Goal: Information Seeking & Learning: Check status

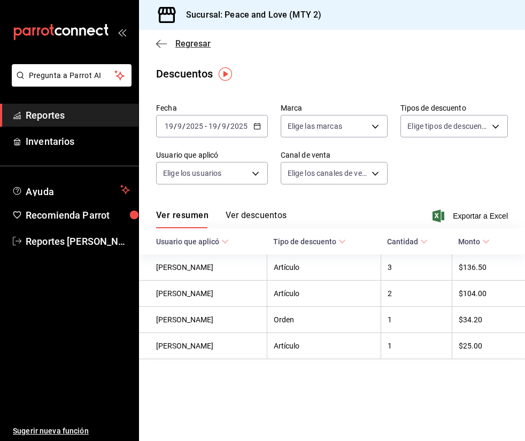
click at [161, 45] on icon "button" at bounding box center [161, 44] width 11 height 10
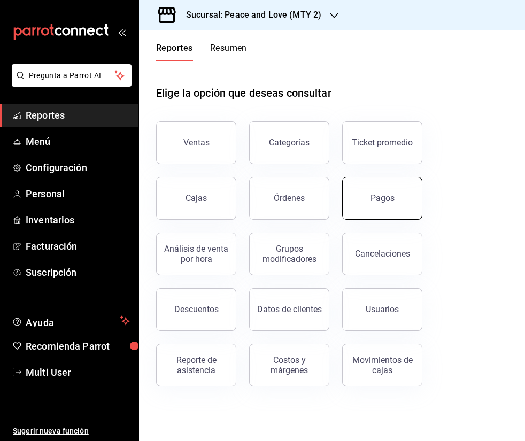
click at [372, 207] on button "Pagos" at bounding box center [382, 198] width 80 height 43
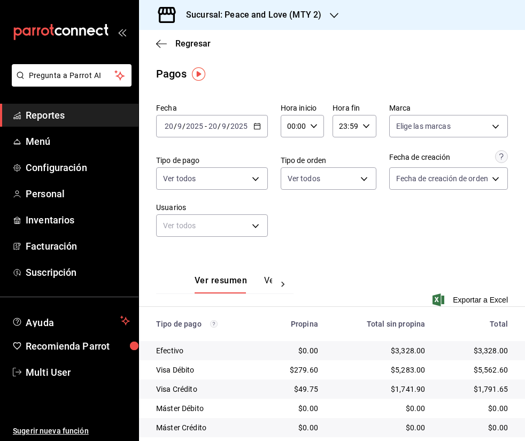
click at [353, 127] on div "23:59 Hora fin" at bounding box center [354, 126] width 43 height 22
click at [337, 216] on span "13" at bounding box center [338, 220] width 3 height 9
drag, startPoint x: 520, startPoint y: 204, endPoint x: 521, endPoint y: 226, distance: 22.0
click at [521, 226] on div at bounding box center [262, 220] width 525 height 441
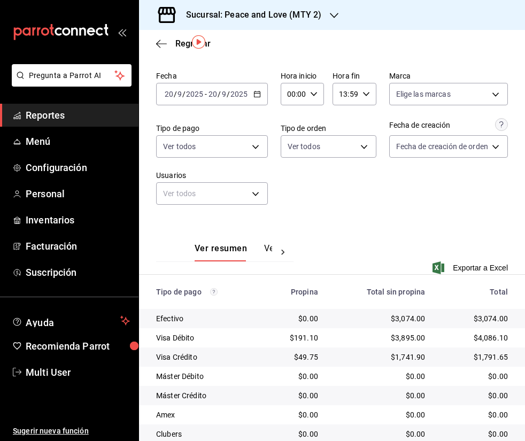
scroll to position [26, 0]
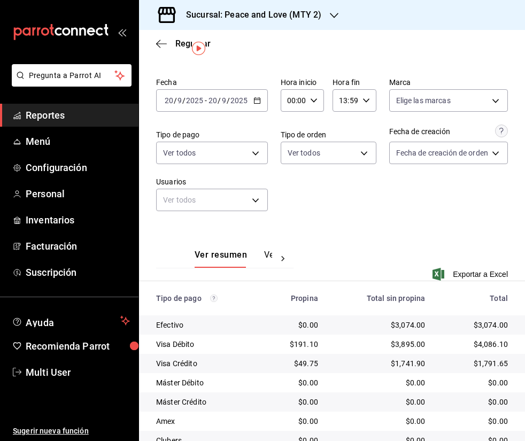
click at [362, 98] on div "13:59 Hora fin" at bounding box center [354, 100] width 43 height 22
click at [339, 181] on span "15" at bounding box center [338, 179] width 3 height 9
type input "15:59"
click at [524, 188] on div at bounding box center [262, 220] width 525 height 441
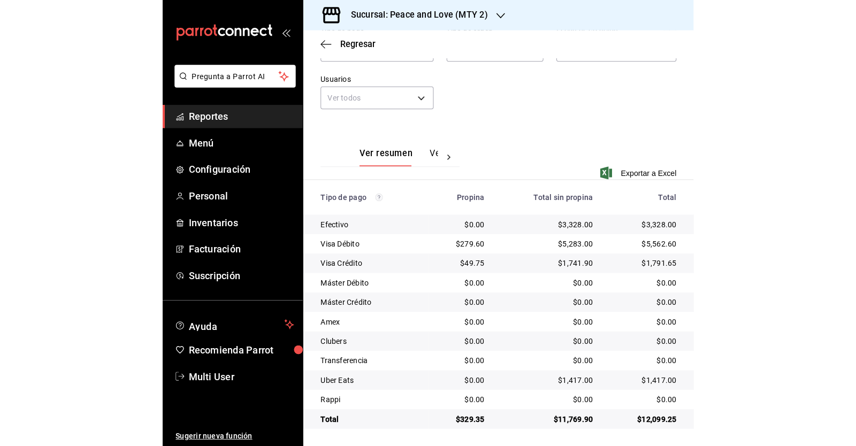
scroll to position [65, 0]
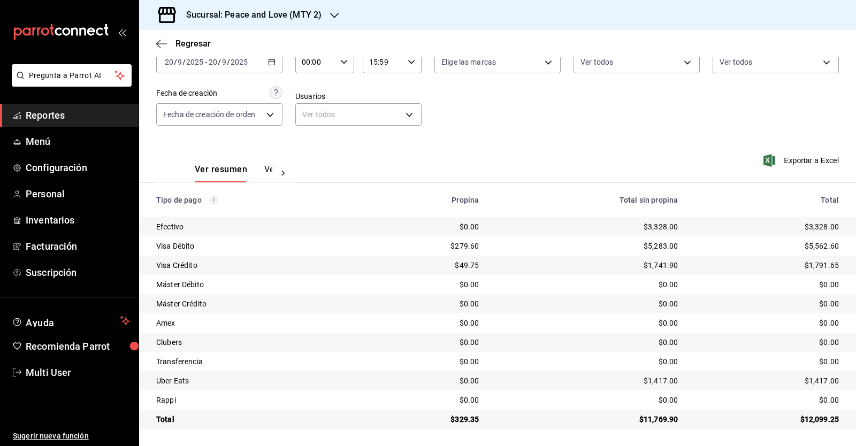
click at [263, 166] on div "Ver resumen Ver pagos" at bounding box center [234, 173] width 78 height 18
click at [265, 166] on button "Ver pagos" at bounding box center [284, 173] width 40 height 18
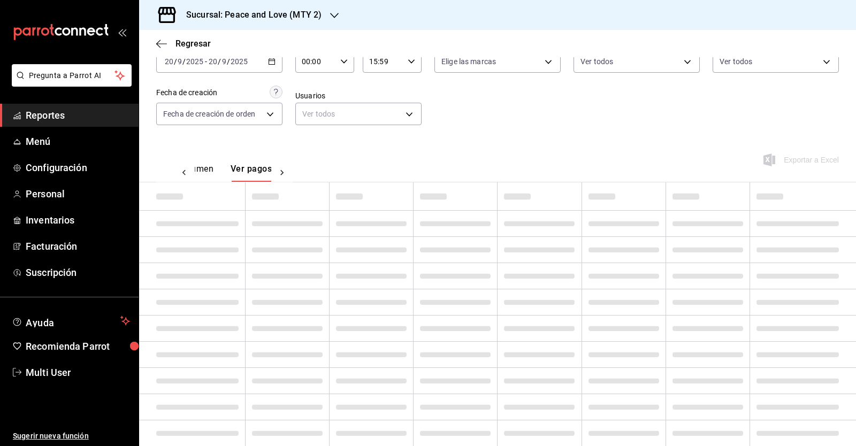
scroll to position [0, 32]
click at [205, 169] on div "Fecha 2025-09-20 20 / 9 / 2025 - 2025-09-20 20 / 9 / 2025 Hora inicio 00:00 Hor…" at bounding box center [497, 253] width 717 height 439
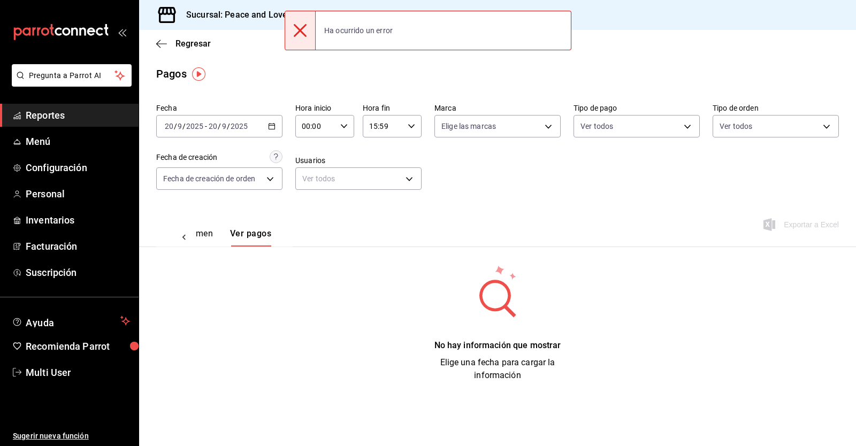
scroll to position [0, 0]
click at [200, 231] on button "Ver resumen" at bounding box center [188, 237] width 50 height 18
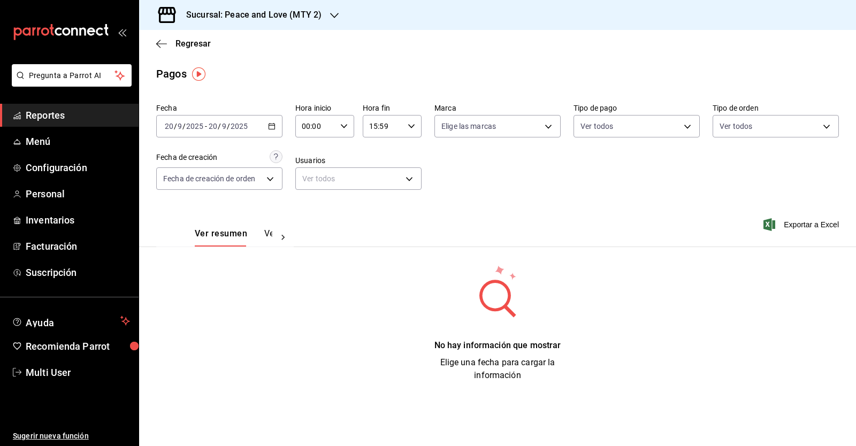
click at [382, 128] on input "15:59" at bounding box center [383, 126] width 41 height 21
click at [370, 154] on button "15" at bounding box center [377, 153] width 25 height 21
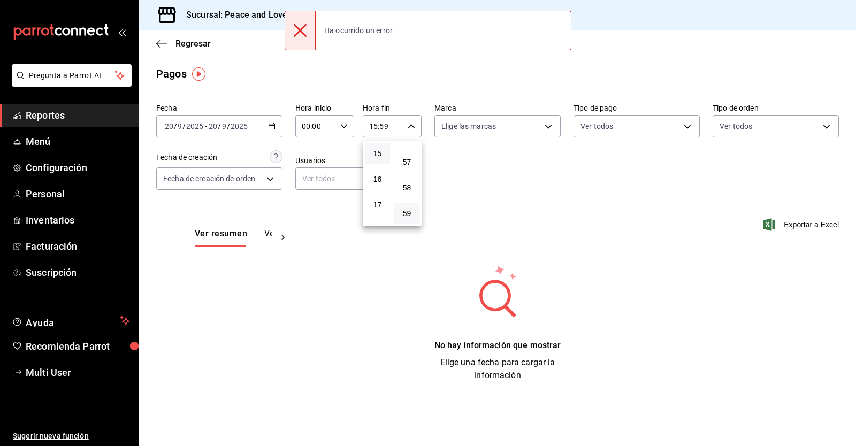
click at [506, 187] on div at bounding box center [428, 223] width 856 height 446
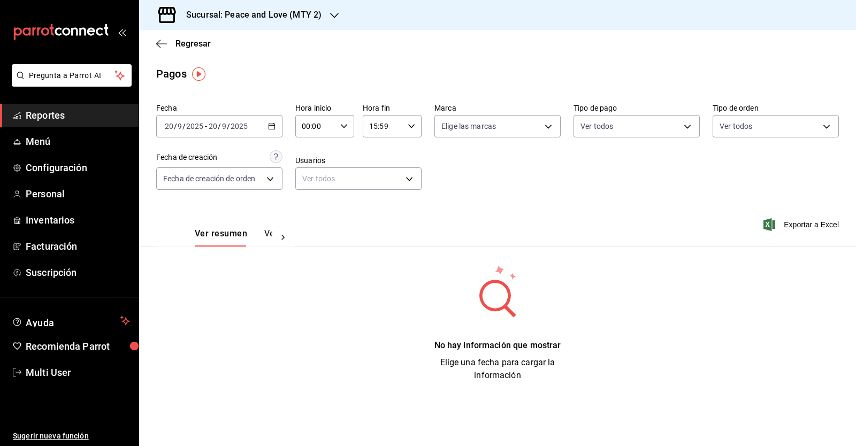
click at [219, 131] on span "/" at bounding box center [219, 126] width 3 height 9
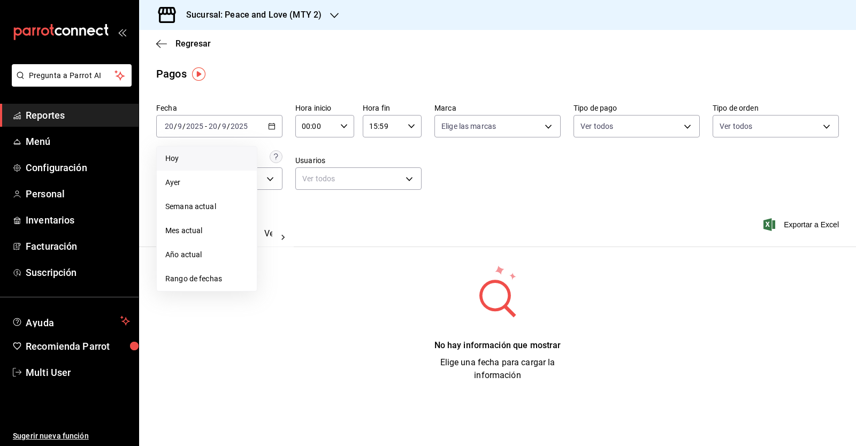
click at [210, 167] on li "Hoy" at bounding box center [207, 159] width 100 height 24
type input "23:59"
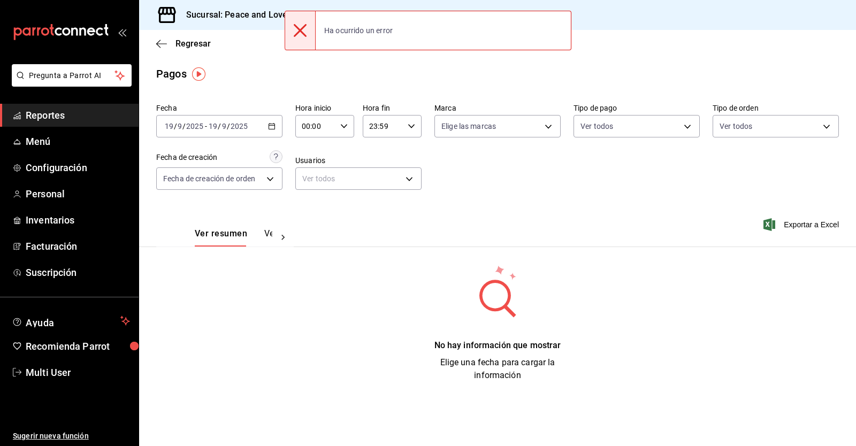
click at [156, 49] on div "Regresar" at bounding box center [497, 43] width 717 height 27
click at [158, 45] on icon "button" at bounding box center [161, 44] width 11 height 10
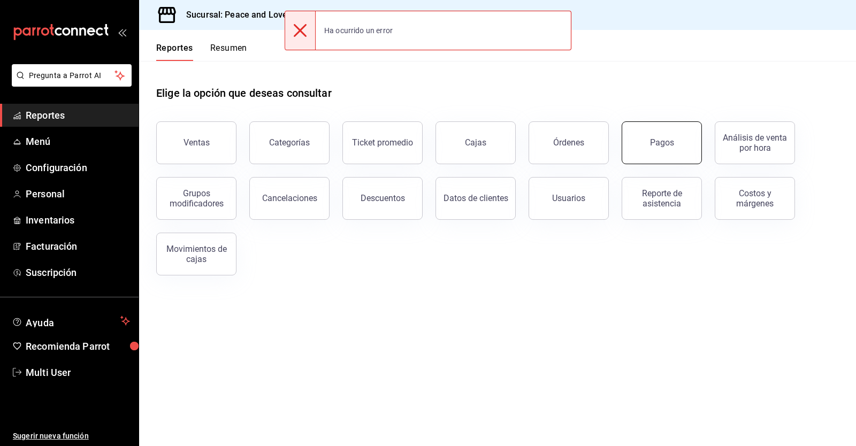
click at [525, 143] on div "Pagos" at bounding box center [662, 143] width 24 height 10
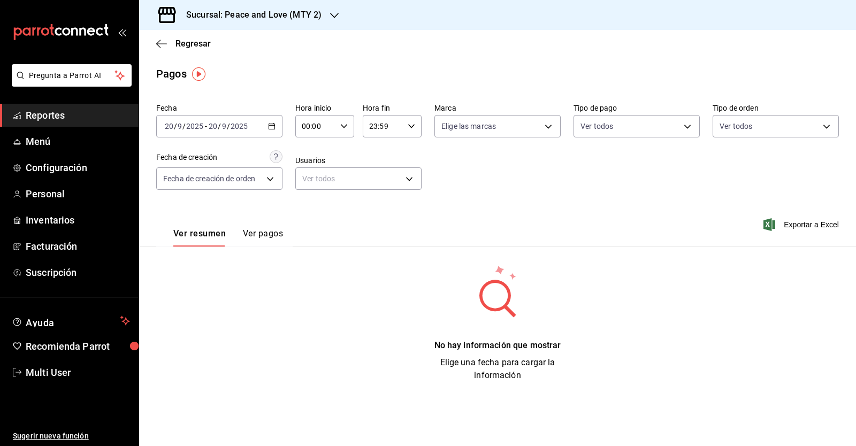
click at [260, 237] on button "Ver pagos" at bounding box center [263, 237] width 40 height 18
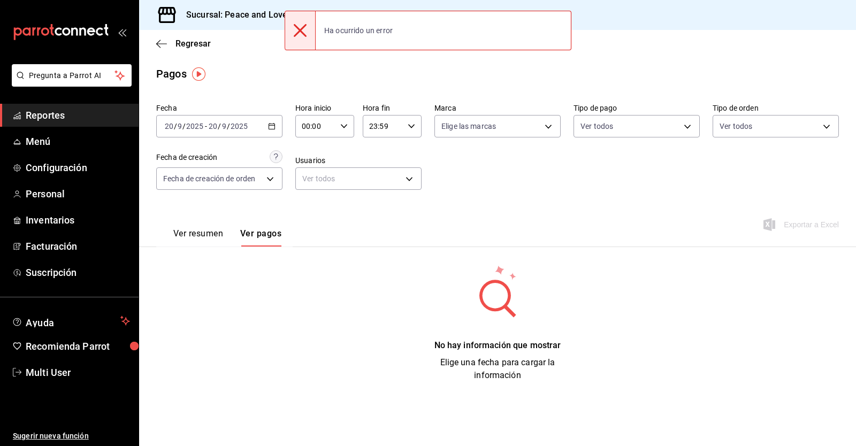
click at [185, 233] on button "Ver resumen" at bounding box center [198, 237] width 50 height 18
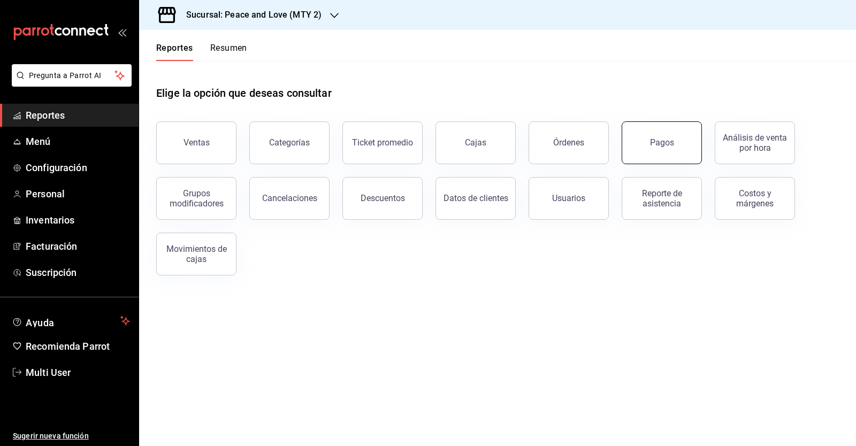
click at [638, 128] on button "Pagos" at bounding box center [662, 142] width 80 height 43
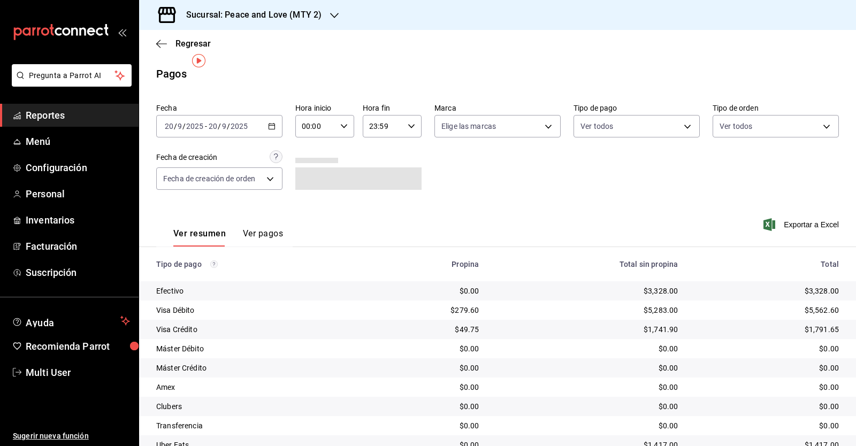
scroll to position [65, 0]
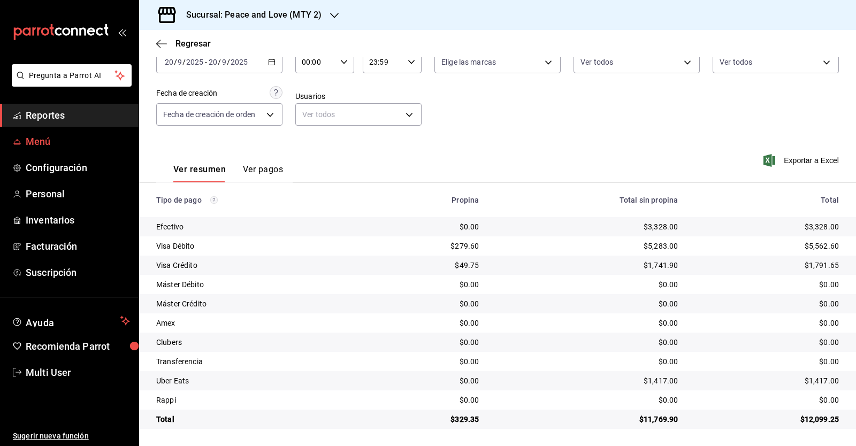
click at [40, 136] on span "Menú" at bounding box center [78, 141] width 104 height 14
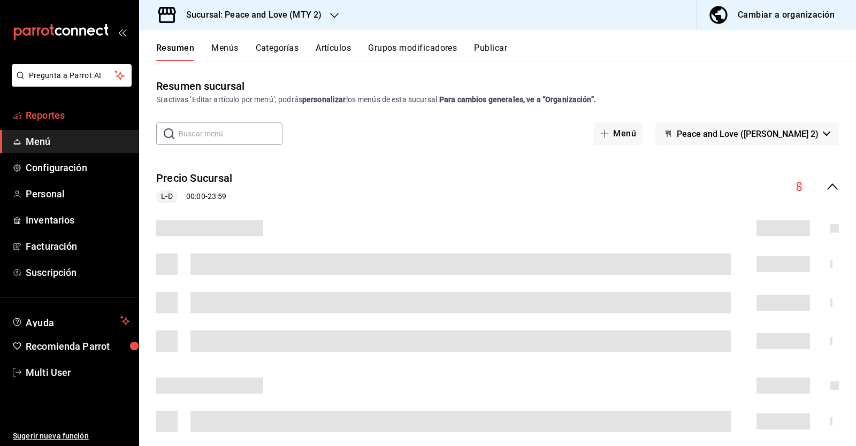
click at [42, 119] on span "Reportes" at bounding box center [78, 115] width 104 height 14
